Goal: Task Accomplishment & Management: Complete application form

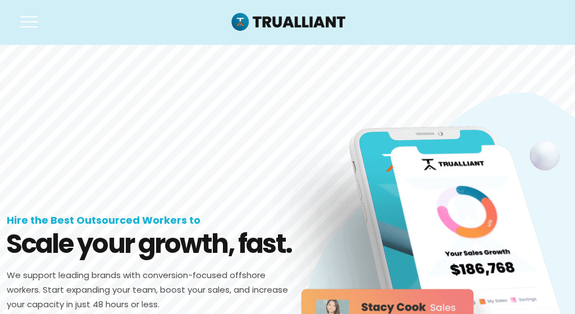
click at [312, 17] on img at bounding box center [288, 23] width 116 height 24
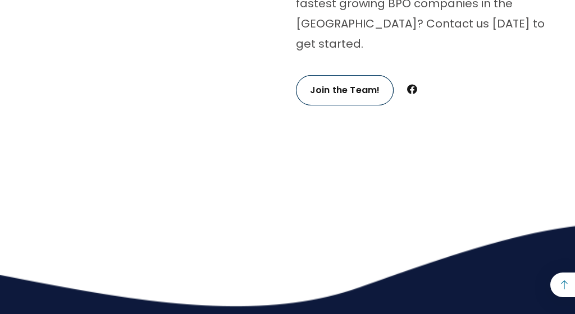
scroll to position [4184, 0]
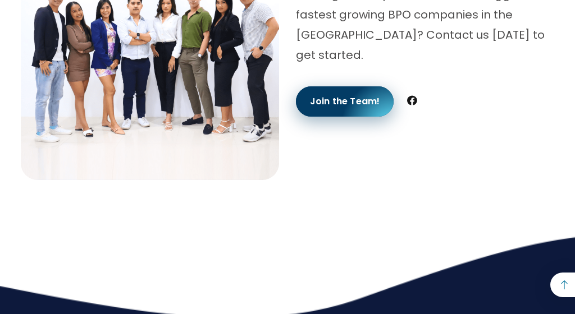
click at [320, 86] on link "Join the Team!" at bounding box center [345, 101] width 98 height 30
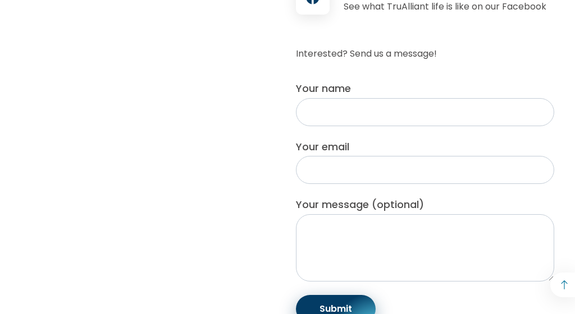
scroll to position [416, 0]
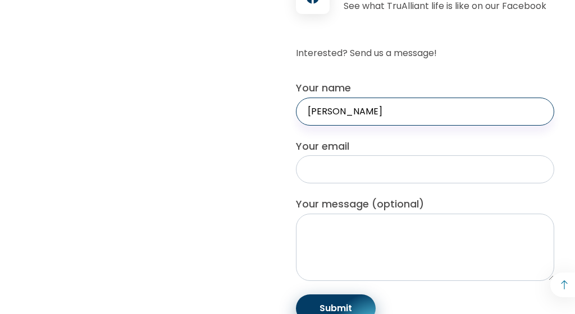
type input "[PERSON_NAME]"
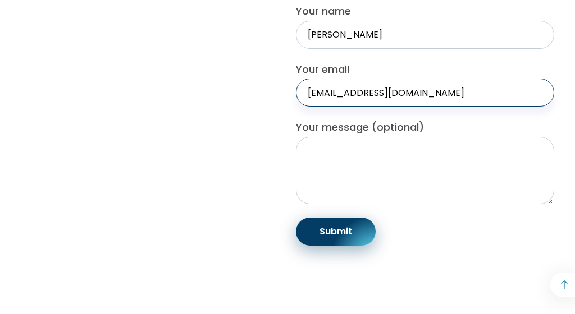
scroll to position [493, 0]
type input "[EMAIL_ADDRESS][DOMAIN_NAME]"
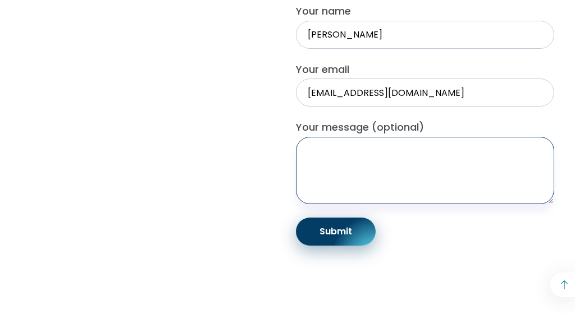
click at [388, 178] on textarea "Your message (optional)" at bounding box center [425, 170] width 258 height 67
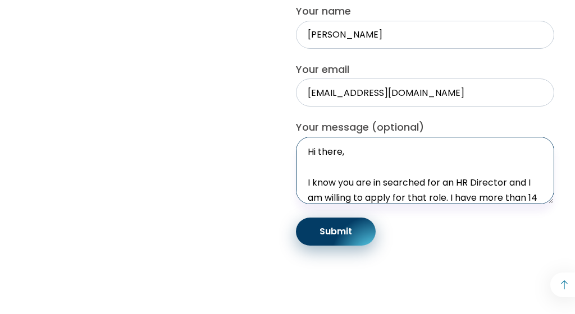
scroll to position [26, 0]
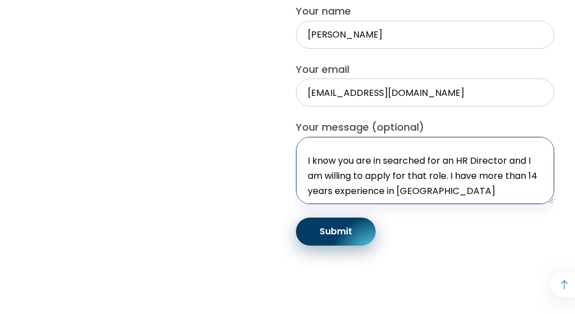
click at [426, 204] on textarea "Hi there, I know you are in searched for an HR Director and I am willing to app…" at bounding box center [425, 170] width 258 height 67
paste textarea "across Indian, Australian, and American firms, I have learned one truth: when p…"
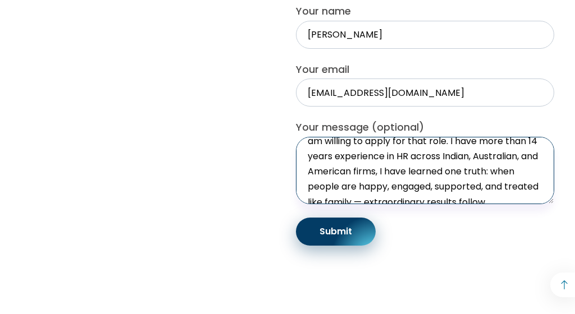
scroll to position [62, 0]
click at [307, 201] on textarea "Hi there, I know you are in searched for an HR Director and I am willing to app…" at bounding box center [425, 170] width 258 height 67
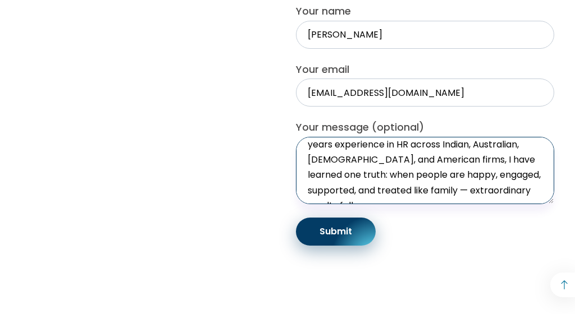
scroll to position [79, 0]
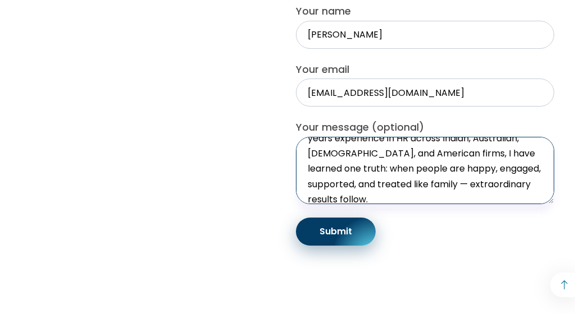
click at [384, 204] on textarea "Hi there, I know you are in searched for an HR Director and I am willing to app…" at bounding box center [425, 170] width 258 height 67
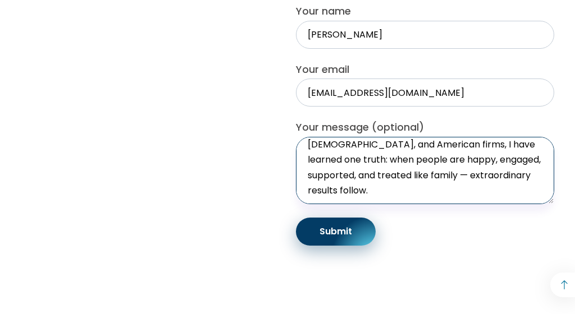
scroll to position [111, 0]
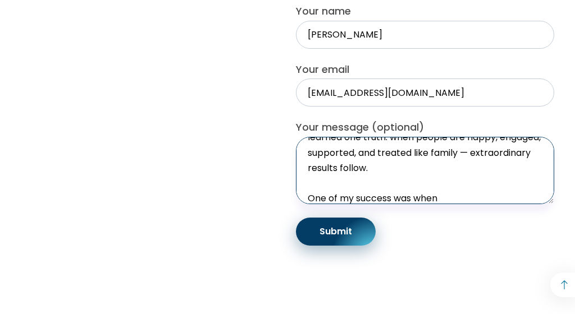
paste textarea "My academic foundation, an AB in Mass Communications, a Postgraduate Degree in …"
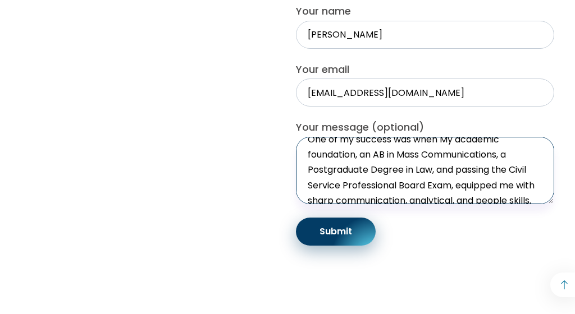
scroll to position [157, 0]
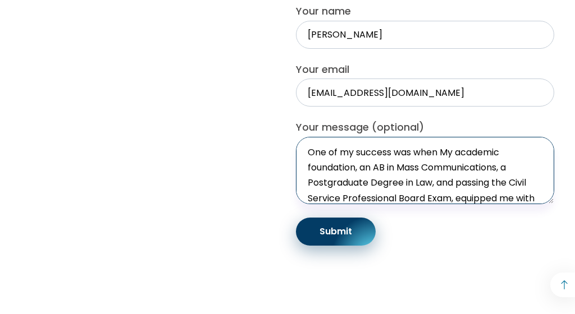
drag, startPoint x: 440, startPoint y: 182, endPoint x: 301, endPoint y: 175, distance: 138.8
click at [301, 175] on textarea "Hi there, I know you are in searched for an HR Director and I am willing to app…" at bounding box center [425, 170] width 258 height 67
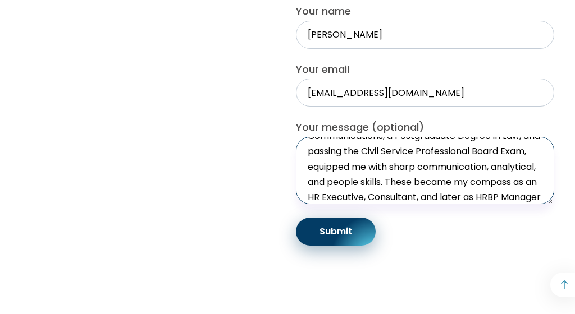
scroll to position [187, 0]
click at [337, 195] on textarea "Hi there, I know you are in searched for an HR Director and I am willing to app…" at bounding box center [425, 170] width 258 height 67
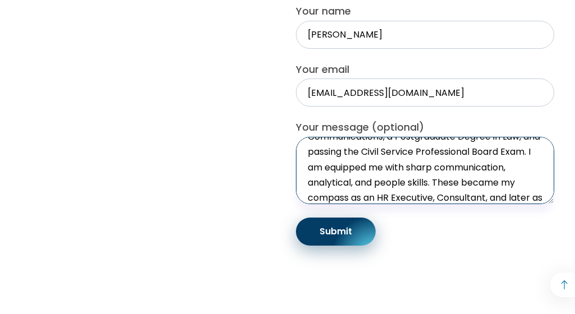
scroll to position [203, 0]
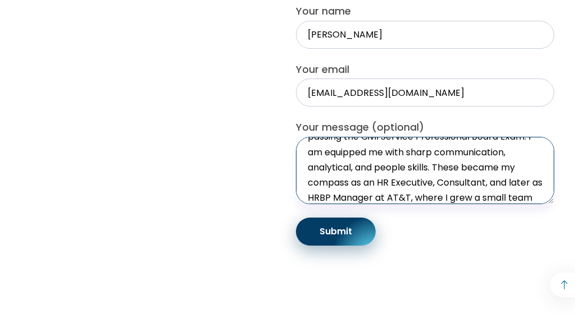
click at [337, 179] on textarea "Hi there, I know you are in searched for an HR Director and I am willing to app…" at bounding box center [425, 170] width 258 height 67
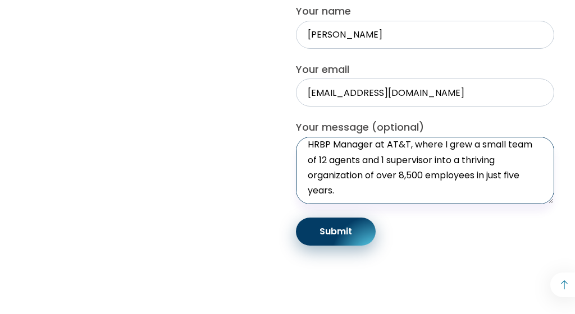
scroll to position [284, 0]
click at [347, 204] on textarea "Hi there, I know you are in searched for an HR Director and I am willing to app…" at bounding box center [425, 170] width 258 height 67
click at [455, 204] on textarea "Hi there, I know you are in searched for an HR Director and I am willing to app…" at bounding box center [425, 170] width 258 height 67
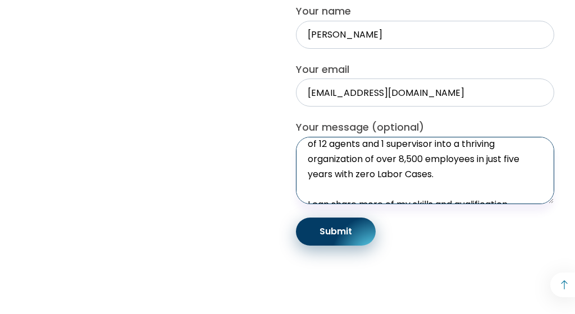
scroll to position [299, 0]
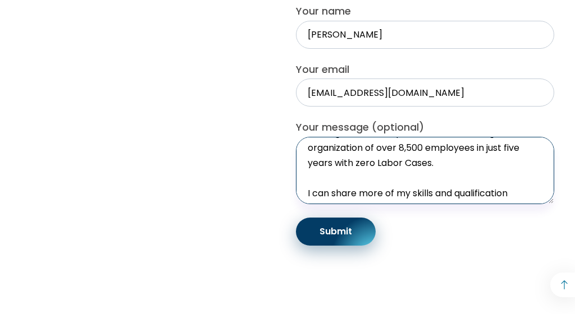
click at [423, 191] on textarea "Hi there, I know you are in searched for an HR Director and I am willing to app…" at bounding box center [425, 170] width 258 height 67
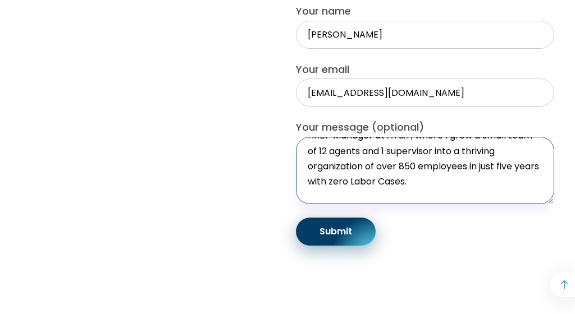
scroll to position [279, 0]
click at [421, 204] on textarea "Hi there, I know you are in searched for an HR Director and I am willing to app…" at bounding box center [425, 170] width 258 height 67
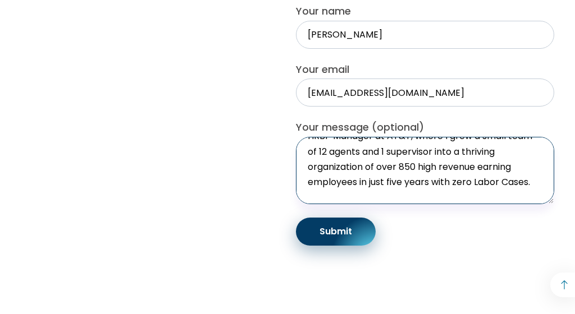
click at [441, 204] on textarea "Hi there, I know you are in searched for an HR Director and I am willing to app…" at bounding box center [425, 170] width 258 height 67
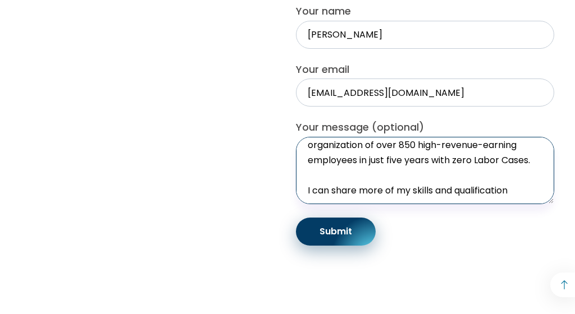
scroll to position [314, 0]
click at [514, 204] on textarea "Hi there, I know you are in searched for an HR Director and I am willing to app…" at bounding box center [425, 170] width 258 height 67
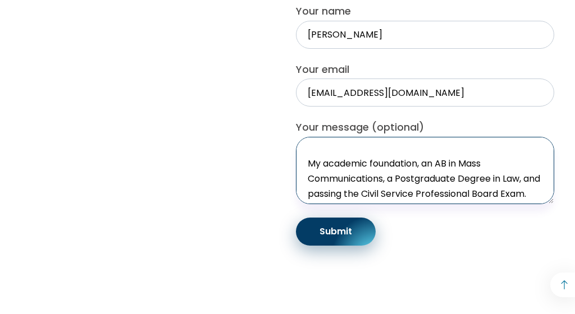
scroll to position [145, 0]
click at [423, 195] on textarea "Hi there, I know you are in searched for an HR Director and I am willing to app…" at bounding box center [425, 170] width 258 height 67
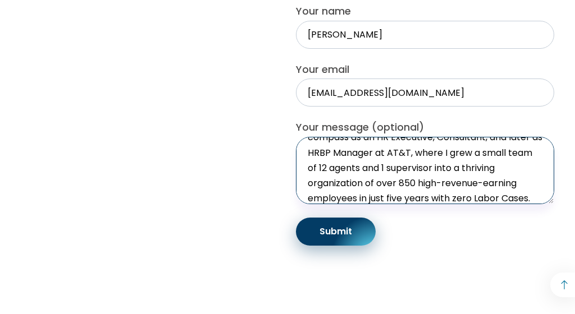
scroll to position [277, 0]
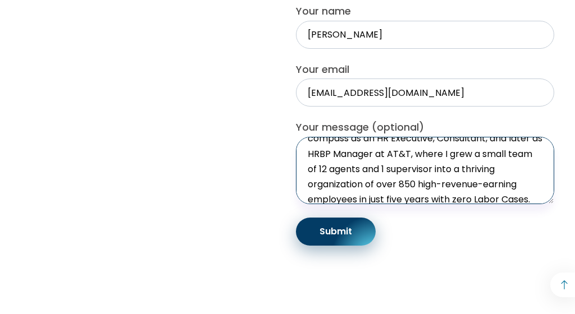
drag, startPoint x: 416, startPoint y: 212, endPoint x: 401, endPoint y: 212, distance: 15.7
click at [401, 204] on textarea "Hi there, I know you are in searched for an HR Director and I am willing to app…" at bounding box center [425, 170] width 258 height 67
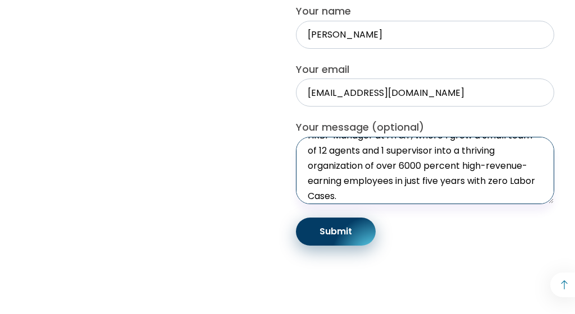
scroll to position [304, 0]
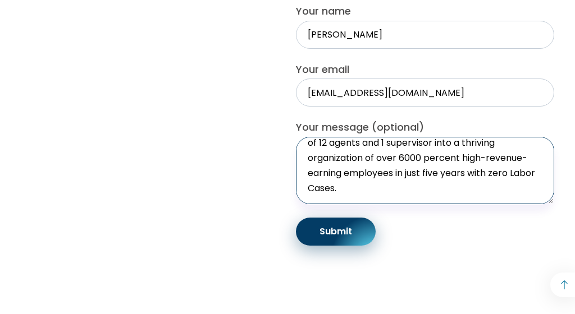
click at [469, 202] on textarea "Hi there, I know you are in searched for an HR Director and I am willing to app…" at bounding box center [425, 170] width 258 height 67
click at [510, 201] on textarea "Hi there, I know you are in searched for an HR Director and I am willing to app…" at bounding box center [425, 170] width 258 height 67
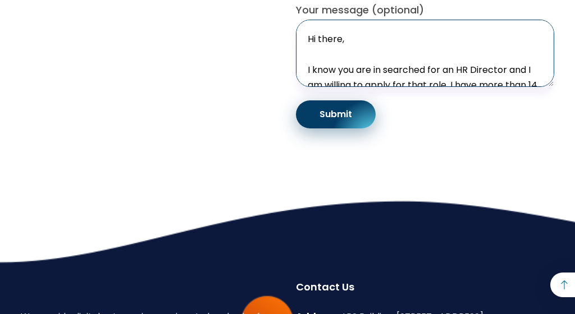
scroll to position [612, 0]
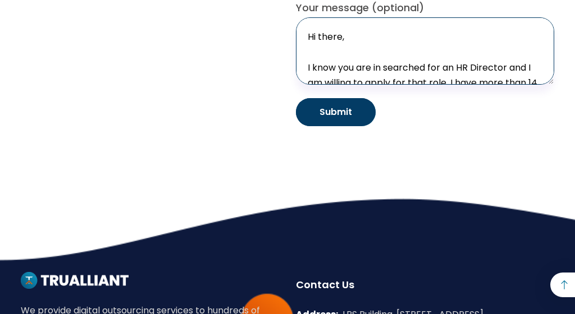
type textarea "Hi there, I know you are in searched for an HR Director and I am willing to app…"
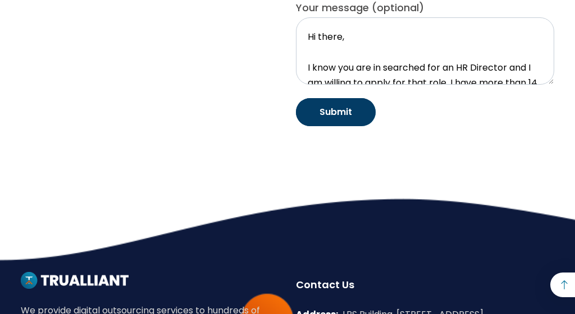
click at [321, 126] on input "Submit" at bounding box center [336, 112] width 80 height 28
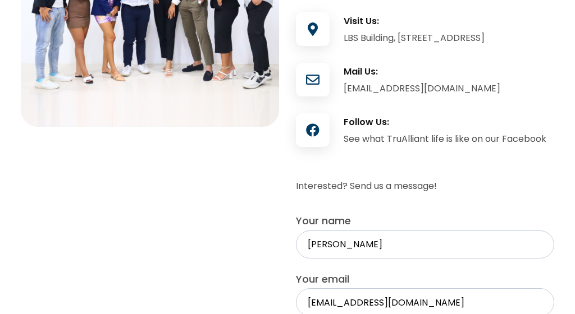
scroll to position [282, 0]
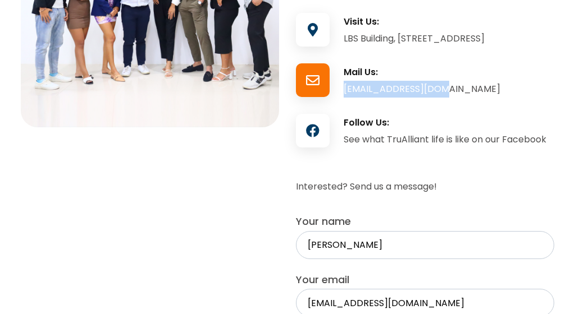
drag, startPoint x: 343, startPoint y: 122, endPoint x: 442, endPoint y: 114, distance: 99.0
click at [442, 98] on div "[EMAIL_ADDRESS][DOMAIN_NAME]" at bounding box center [448, 89] width 210 height 17
copy div "[EMAIL_ADDRESS][DOMAIN_NAME]"
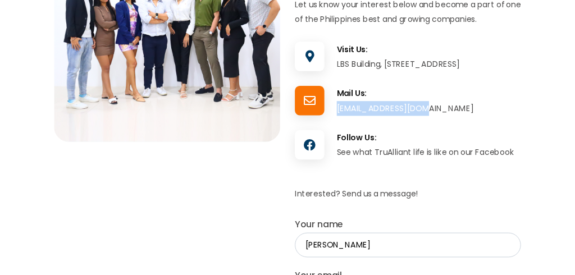
scroll to position [248, 0]
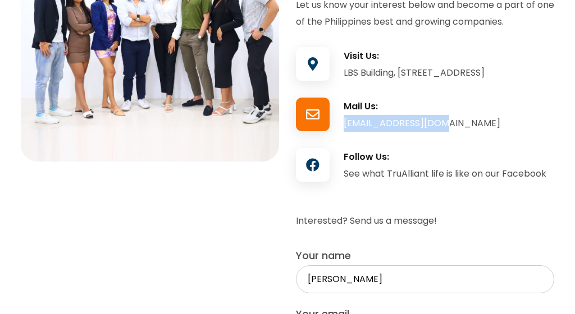
copy div "[EMAIL_ADDRESS][DOMAIN_NAME]"
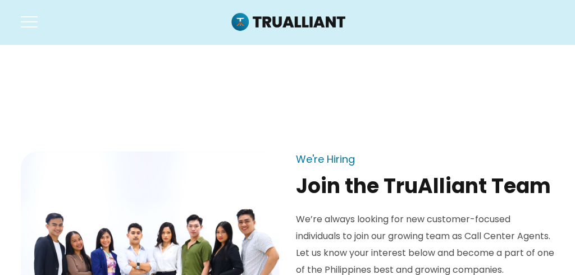
scroll to position [0, 0]
